Goal: Task Accomplishment & Management: Manage account settings

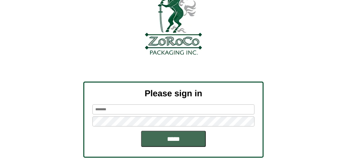
scroll to position [73, 0]
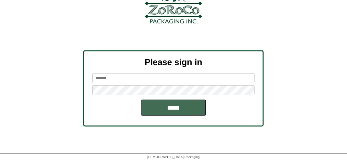
type input "*******"
click at [175, 108] on input "*****" at bounding box center [173, 107] width 65 height 16
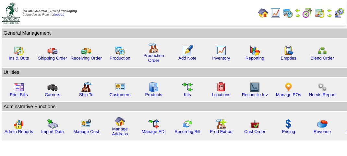
click at [177, 107] on td "Adminstrative Functions" at bounding box center [188, 106] width 372 height 9
click at [18, 51] on img at bounding box center [19, 50] width 10 height 10
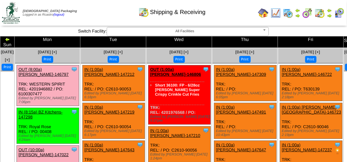
click at [229, 14] on div "Shipping & Receiving" at bounding box center [172, 10] width 198 height 18
click at [236, 14] on div "Shipping & Receiving" at bounding box center [172, 10] width 198 height 18
click at [339, 13] on img at bounding box center [339, 13] width 10 height 10
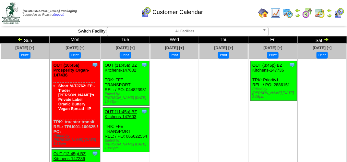
click at [85, 80] on div "Clone Item OUT (10:45a) Prosperity Organ-147436 Prosperity Organic Foods Inc Sc…" at bounding box center [76, 104] width 48 height 86
click at [29, 75] on ul at bounding box center [25, 107] width 48 height 97
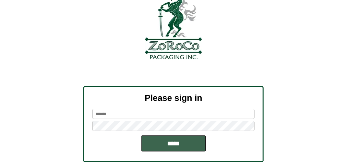
scroll to position [65, 0]
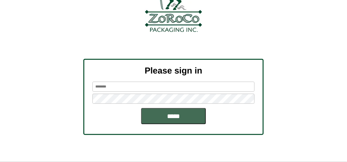
type input "*******"
click at [176, 114] on input "*****" at bounding box center [173, 116] width 65 height 16
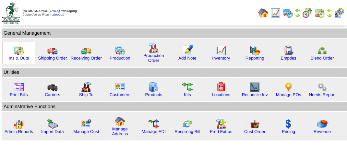
click at [21, 51] on img at bounding box center [19, 50] width 10 height 10
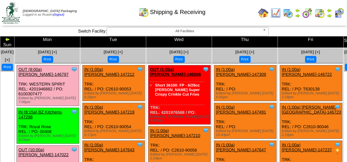
click at [331, 15] on img at bounding box center [329, 15] width 5 height 5
click at [109, 12] on div "Customer Shipping Calendar" at bounding box center [172, 10] width 198 height 18
click at [110, 11] on div "Customer Shipping Calendar" at bounding box center [172, 10] width 198 height 18
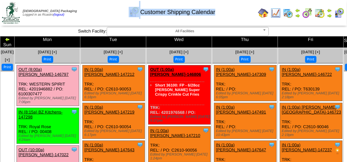
click at [110, 11] on div "Customer Shipping Calendar" at bounding box center [172, 10] width 198 height 18
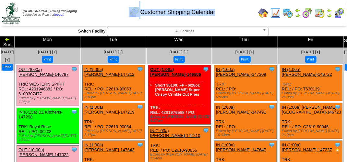
click at [110, 11] on div "Customer Shipping Calendar" at bounding box center [172, 10] width 198 height 18
click at [111, 11] on div "Customer Shipping Calendar" at bounding box center [172, 10] width 198 height 18
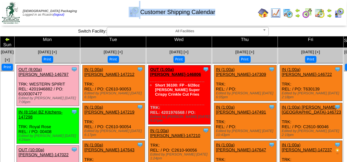
click at [111, 11] on div "Customer Shipping Calendar" at bounding box center [172, 10] width 198 height 18
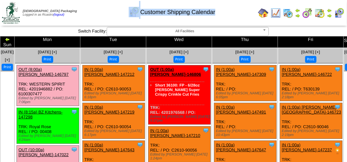
click at [112, 11] on div "Customer Shipping Calendar" at bounding box center [172, 10] width 198 height 18
click at [112, 10] on div "Customer Shipping Calendar" at bounding box center [172, 10] width 198 height 18
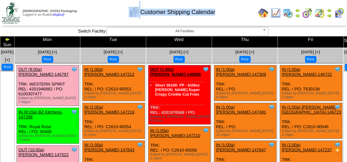
click at [112, 10] on div "Customer Shipping Calendar" at bounding box center [172, 10] width 198 height 18
click at [110, 10] on div "Customer Shipping Calendar" at bounding box center [172, 10] width 198 height 18
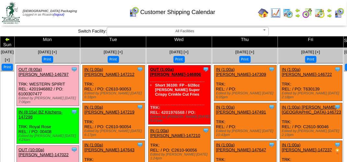
click at [93, 9] on div "Customer Shipping Calendar" at bounding box center [172, 10] width 198 height 18
click at [233, 22] on td "Print All" at bounding box center [174, 13] width 163 height 24
click at [222, 18] on div "Customer Shipping Calendar" at bounding box center [172, 10] width 198 height 18
click at [191, 21] on td "Print All" at bounding box center [174, 13] width 163 height 24
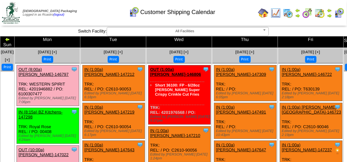
click at [72, 14] on div "Customer Shipping Calendar" at bounding box center [170, 10] width 201 height 18
click at [103, 11] on div "Customer Shipping Calendar" at bounding box center [172, 10] width 198 height 18
click at [105, 11] on div "Customer Shipping Calendar" at bounding box center [172, 10] width 198 height 18
click at [226, 15] on div "Customer Shipping Calendar" at bounding box center [172, 10] width 198 height 18
click at [105, 8] on div "Customer Shipping Calendar" at bounding box center [172, 10] width 198 height 18
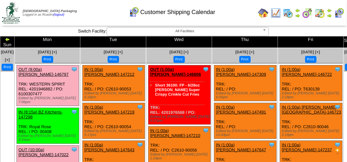
click at [149, 21] on td "Print All" at bounding box center [174, 13] width 163 height 24
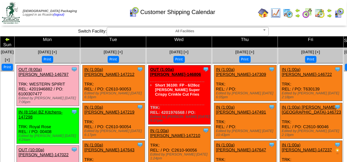
click at [149, 21] on td "Print All" at bounding box center [174, 13] width 163 height 24
click at [341, 15] on img at bounding box center [339, 13] width 10 height 10
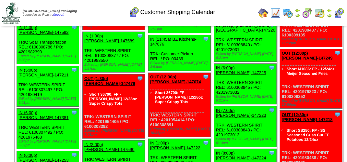
scroll to position [876, 0]
